Goal: Task Accomplishment & Management: Manage account settings

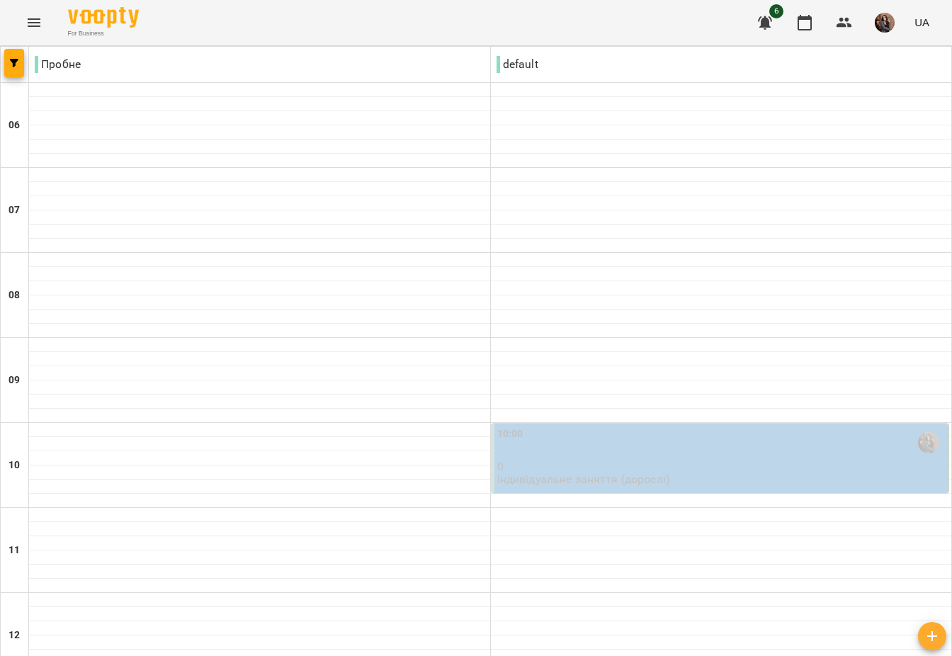
scroll to position [966, 0]
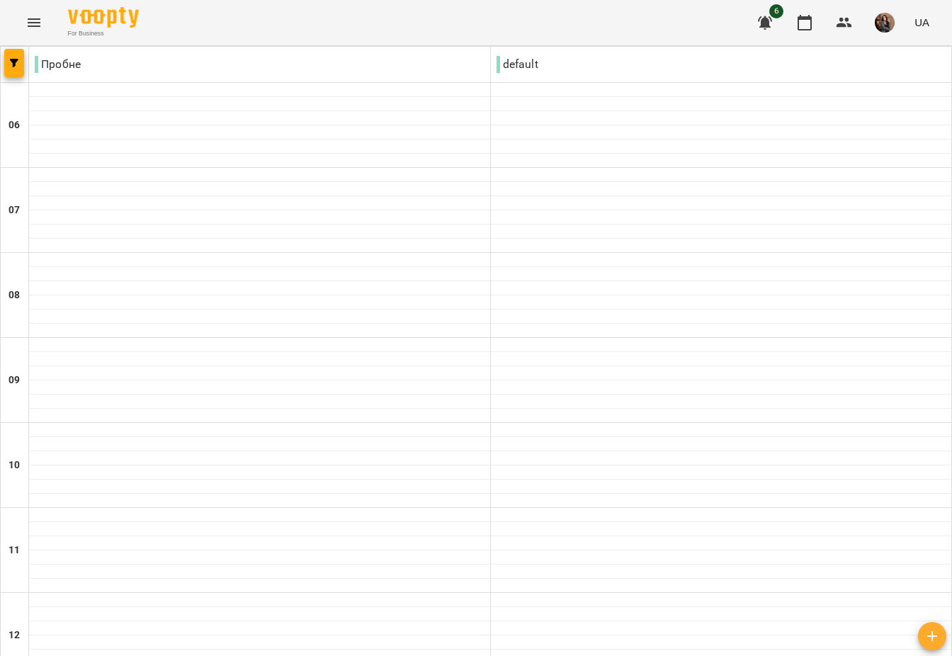
scroll to position [896, 0]
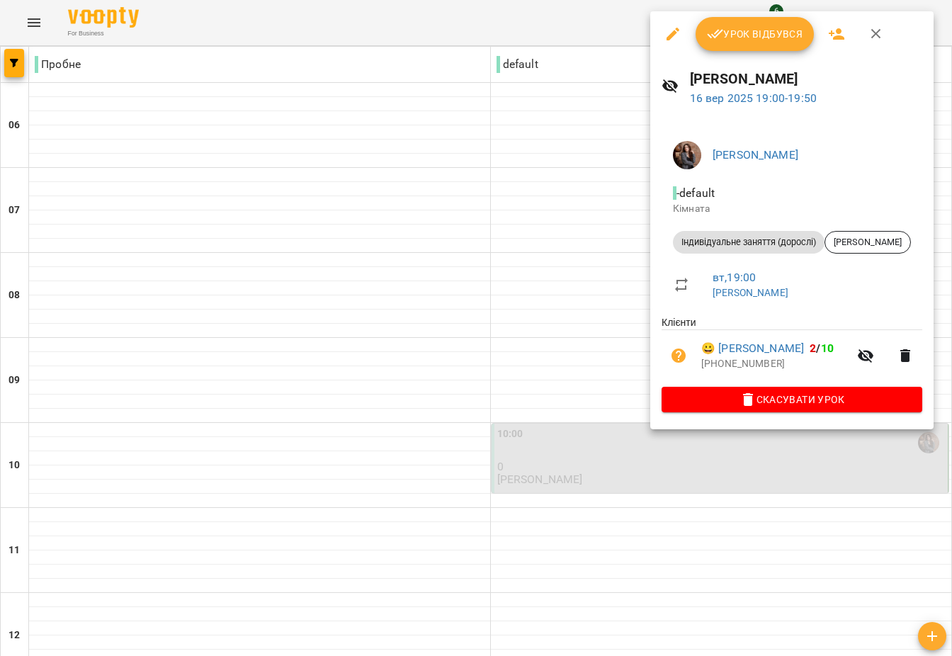
click at [728, 38] on span "Урок відбувся" at bounding box center [755, 34] width 96 height 17
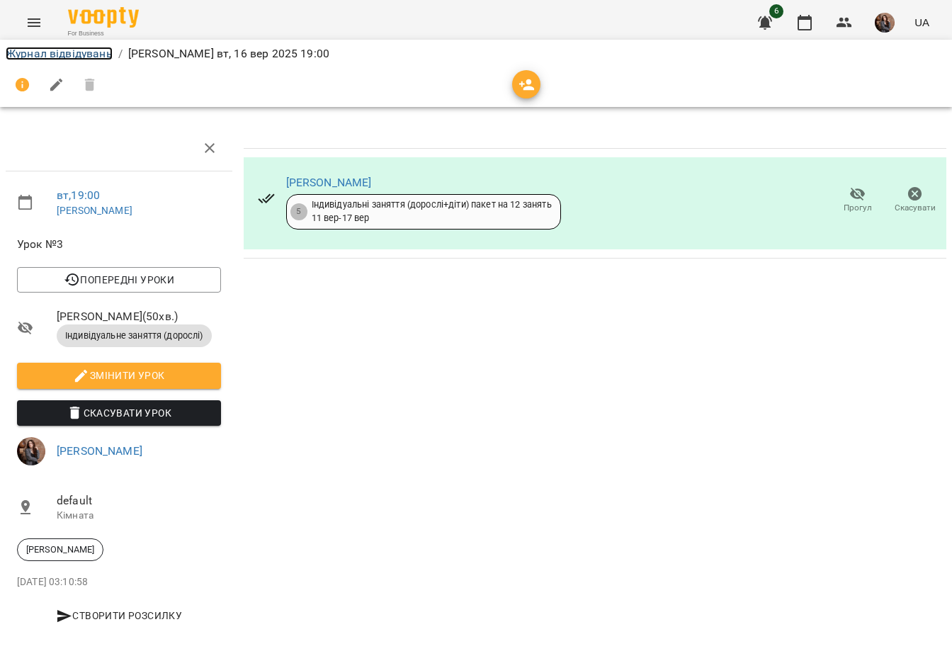
click at [78, 55] on link "Журнал відвідувань" at bounding box center [59, 53] width 107 height 13
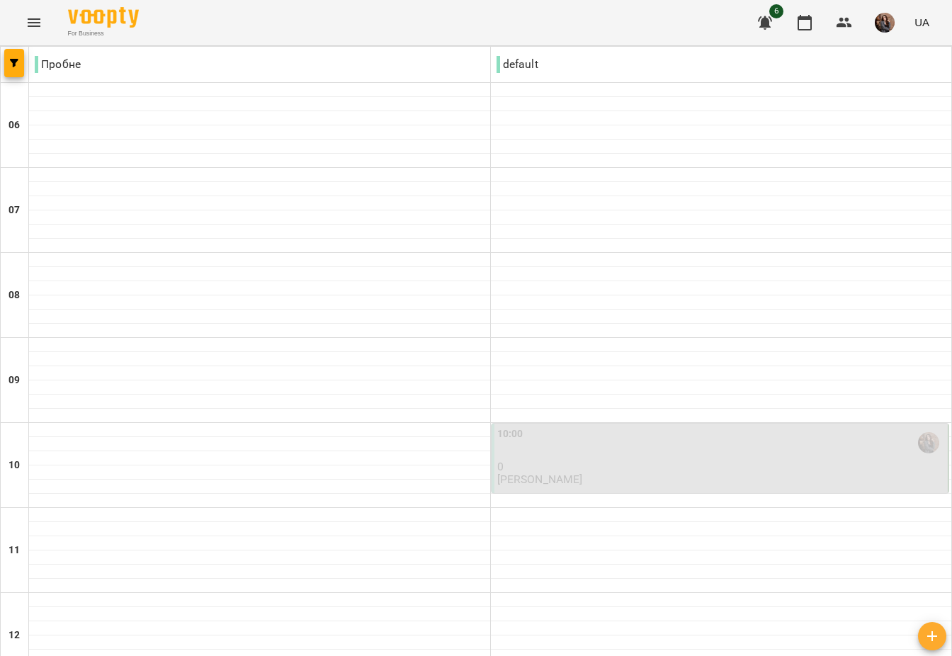
scroll to position [907, 0]
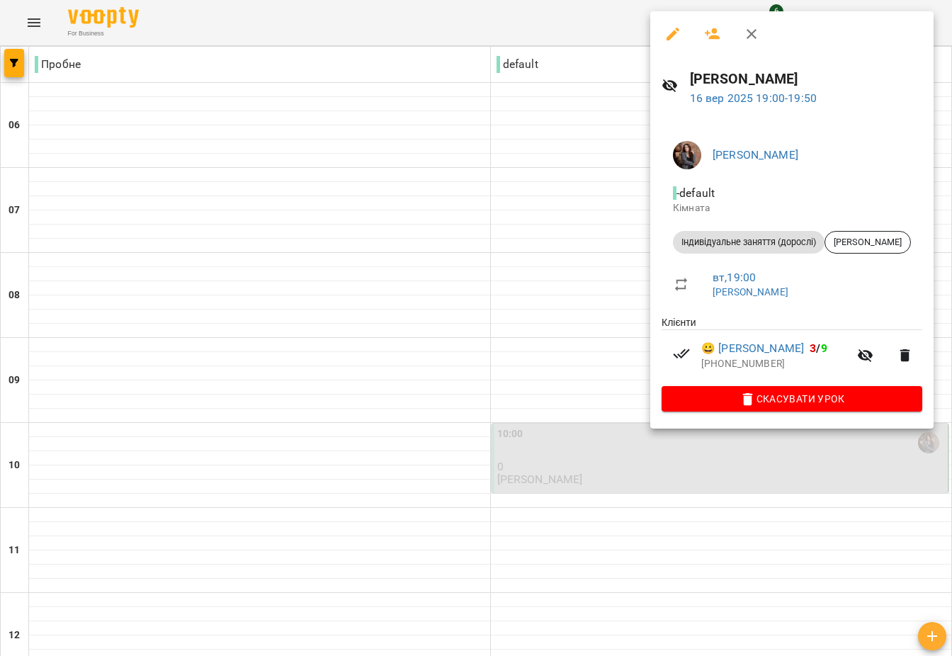
click at [790, 340] on li "😀 [PERSON_NAME] 3 / 9 [PHONE_NUMBER]" at bounding box center [792, 355] width 261 height 50
click at [790, 346] on link "😀 [PERSON_NAME]" at bounding box center [752, 348] width 103 height 17
